Goal: Communication & Community: Ask a question

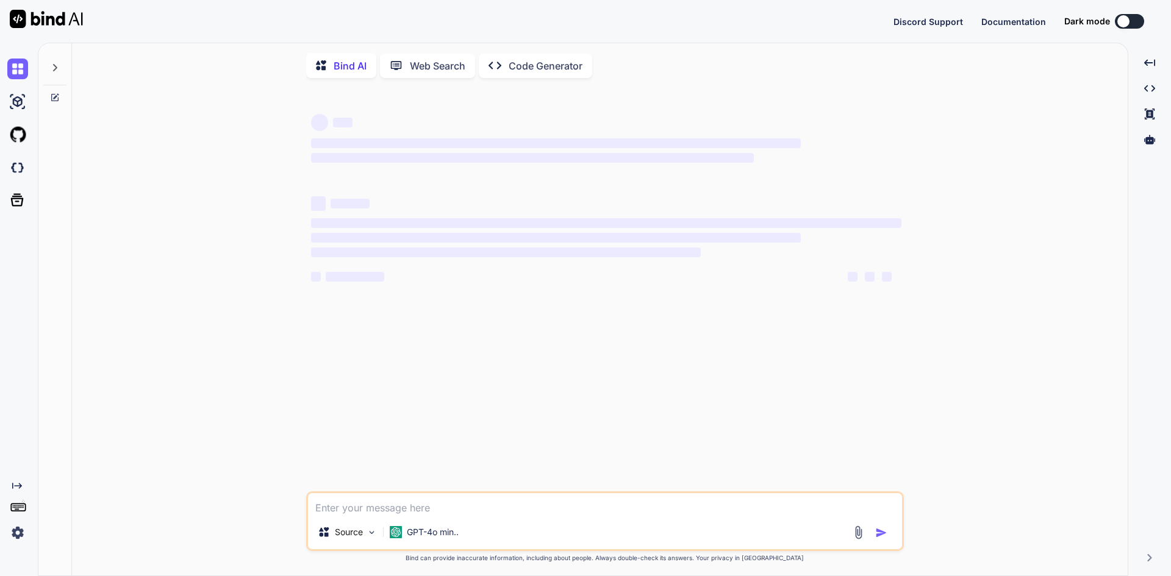
click at [16, 532] on img at bounding box center [17, 533] width 21 height 21
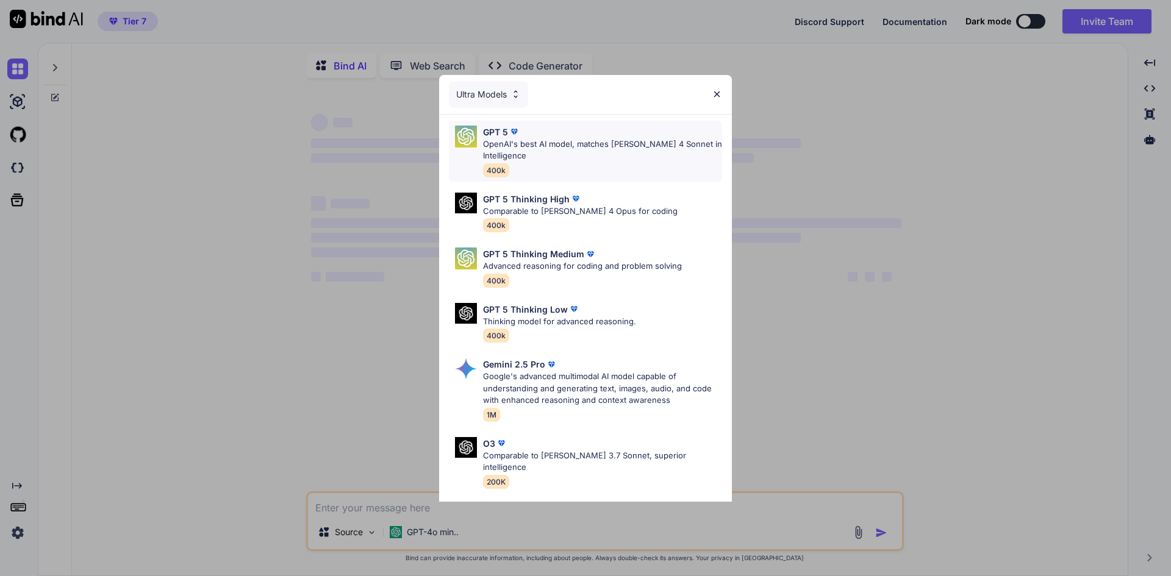
type textarea "x"
click at [715, 90] on img at bounding box center [717, 94] width 10 height 10
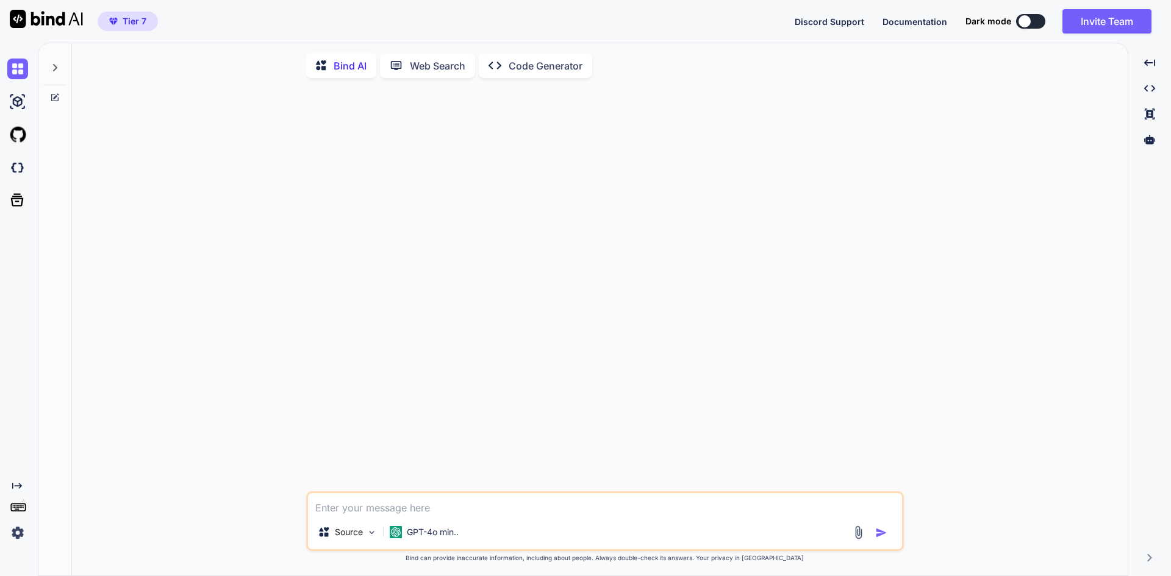
click at [18, 533] on img at bounding box center [17, 533] width 21 height 21
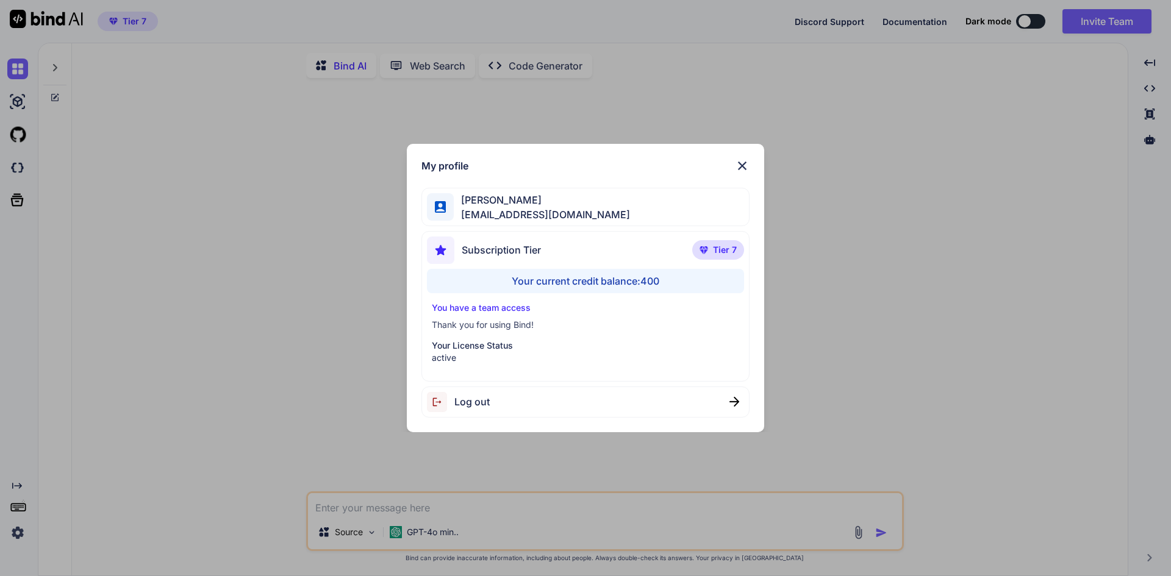
click at [340, 202] on div "My profile [PERSON_NAME] [EMAIL_ADDRESS][DOMAIN_NAME] Subscription Tier Tier 7 …" at bounding box center [585, 288] width 1171 height 576
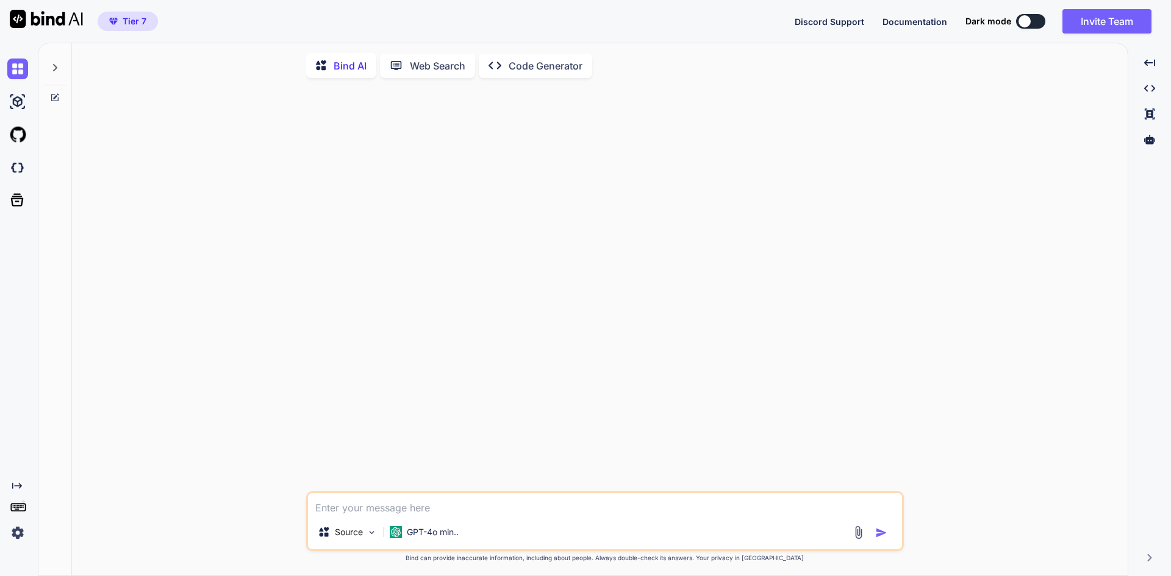
click at [26, 537] on img at bounding box center [17, 533] width 21 height 21
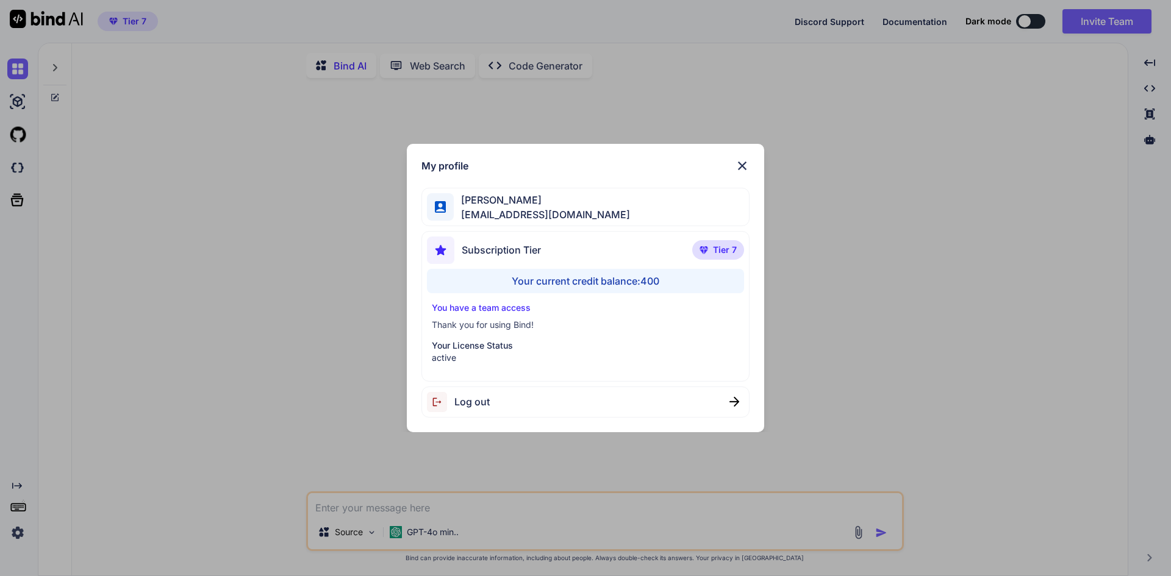
click at [475, 393] on div "Log out" at bounding box center [458, 402] width 63 height 20
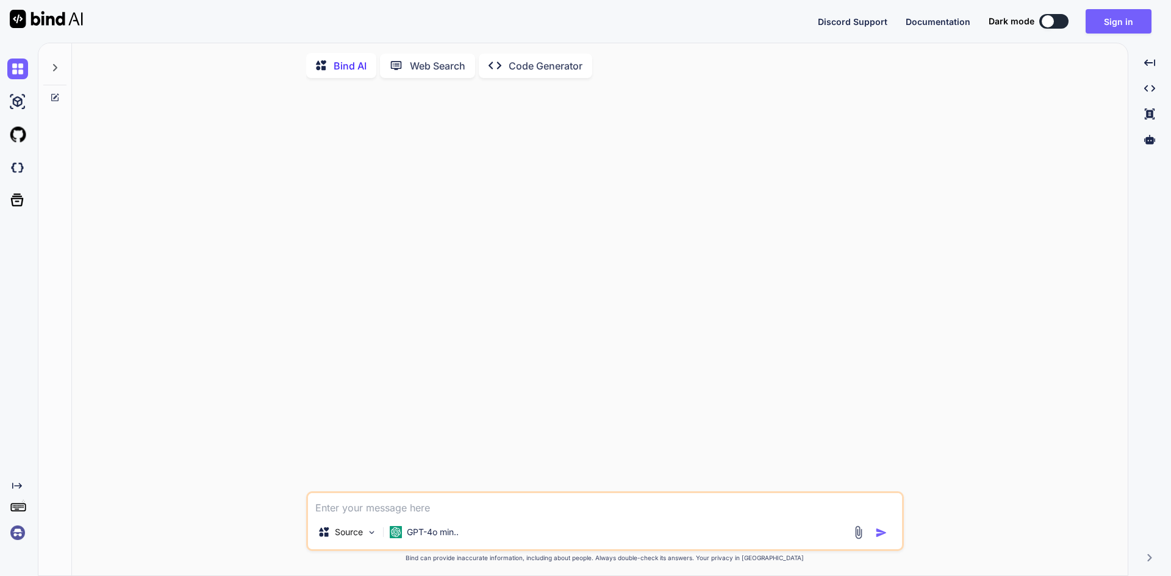
click at [132, 215] on div "Source GPT-4o min.. Created with Bind Always check its answers. Privacy in Bind…" at bounding box center [605, 333] width 1046 height 490
click at [20, 534] on img at bounding box center [17, 533] width 21 height 21
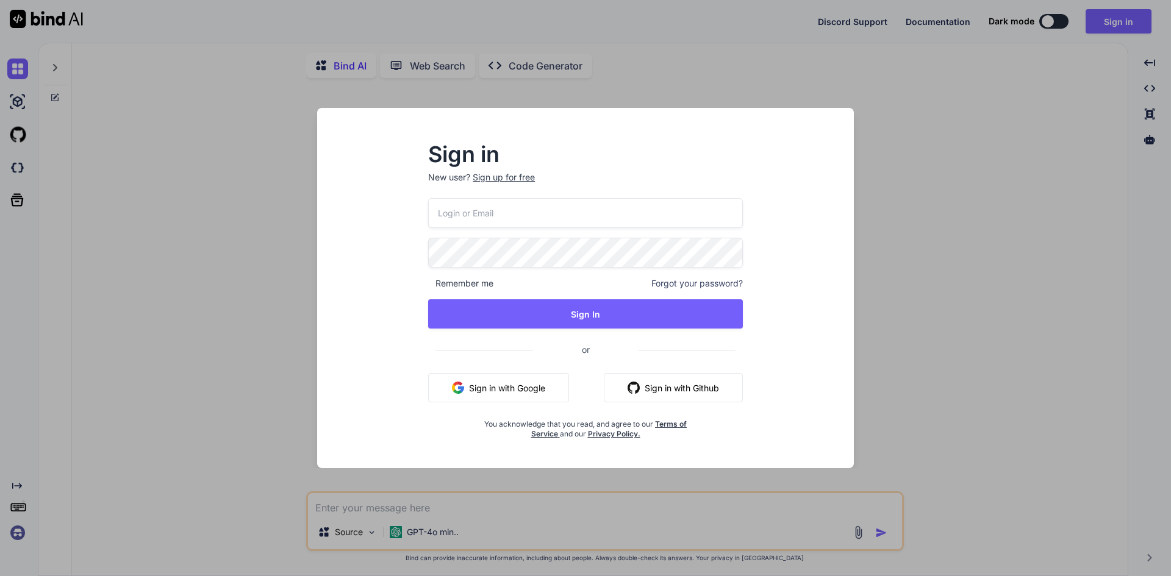
click at [1050, 129] on div "Sign in New user? Sign up for free Remember me Forgot your password? Sign In or…" at bounding box center [585, 288] width 1171 height 576
